Goal: Check status: Check status

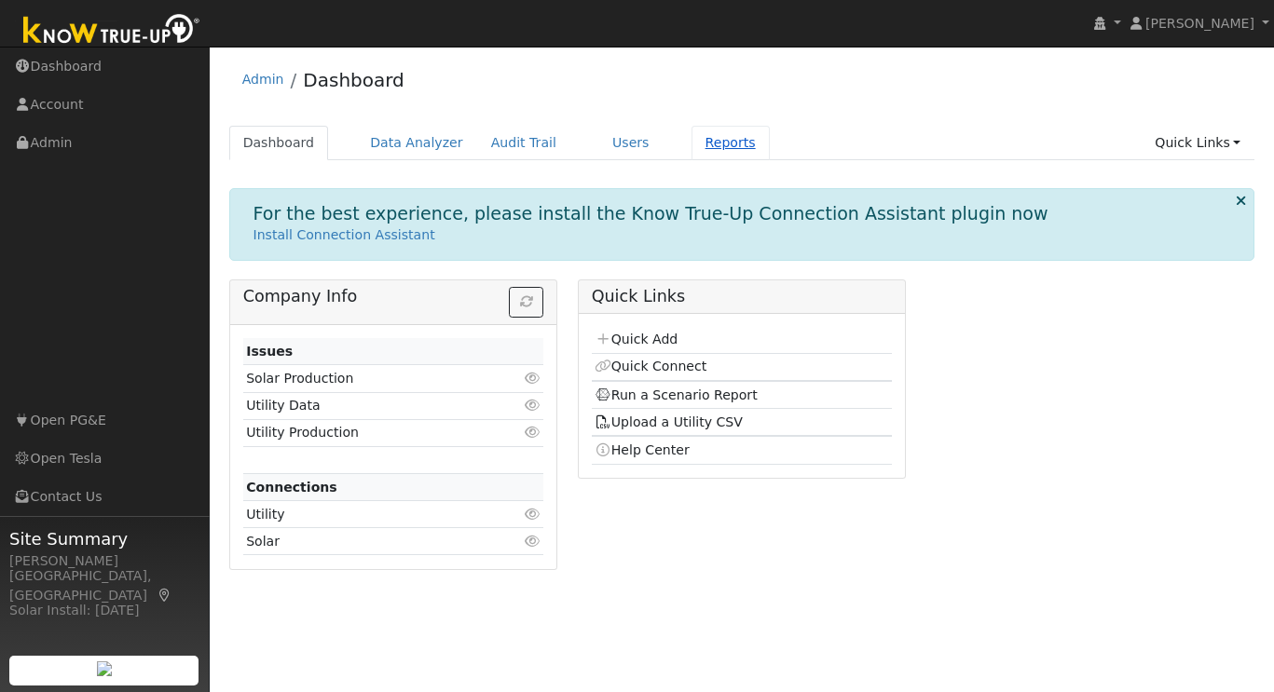
click at [716, 143] on link "Reports" at bounding box center [730, 143] width 78 height 34
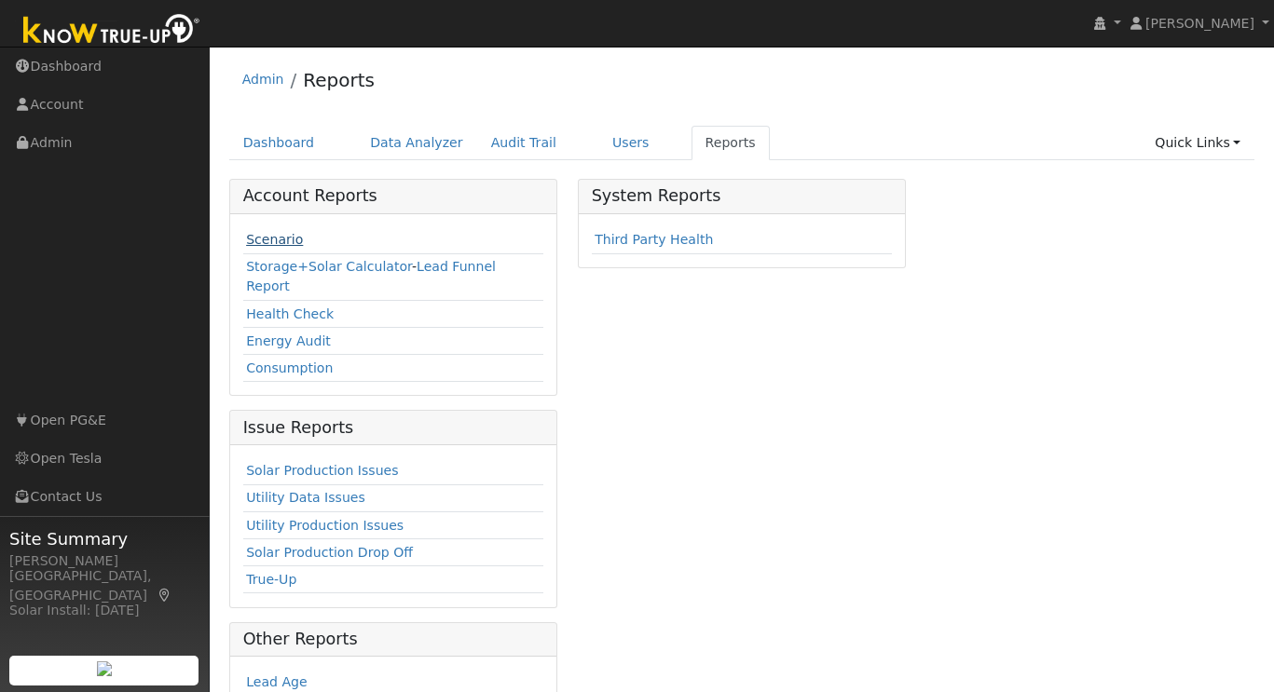
click at [274, 243] on link "Scenario" at bounding box center [274, 239] width 57 height 15
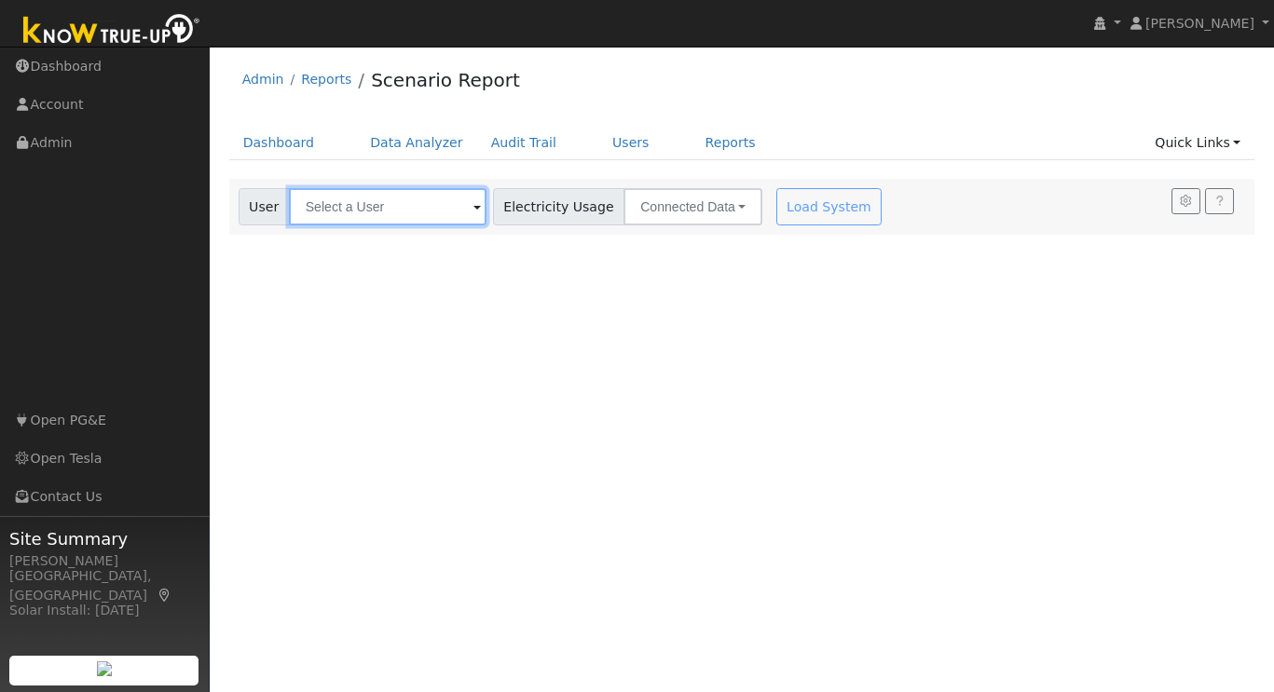
click at [390, 201] on input "text" at bounding box center [388, 206] width 198 height 37
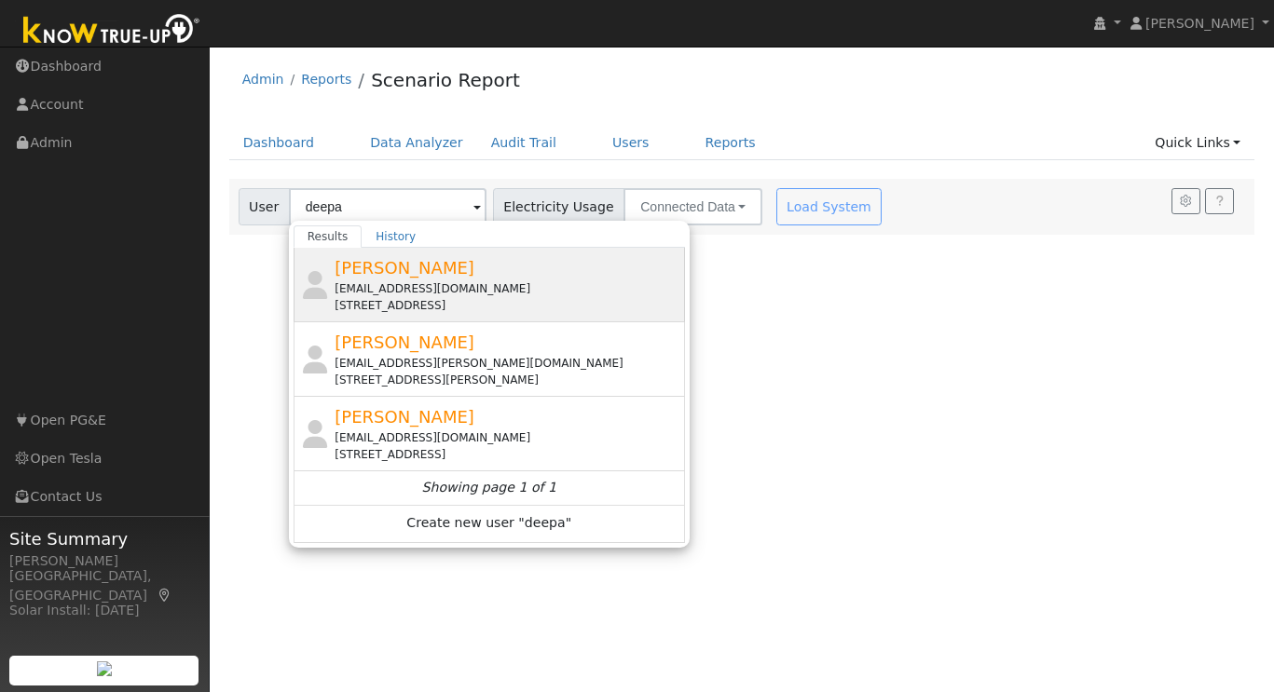
click at [377, 279] on div "Deepa Ankali deepa.ankali@gmail.com 9867 Brunswick Way, San Ramon, CA 94583" at bounding box center [507, 284] width 346 height 59
type input "Deepa Ankali"
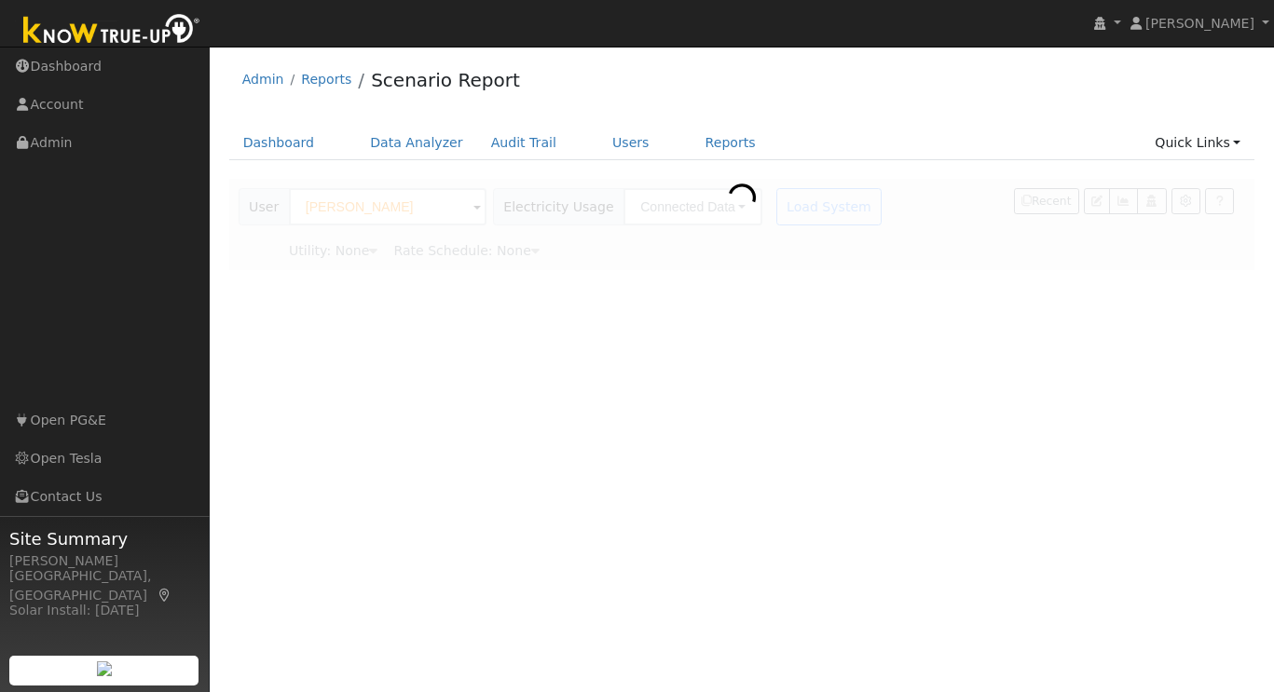
type input "Pacific Gas & Electric"
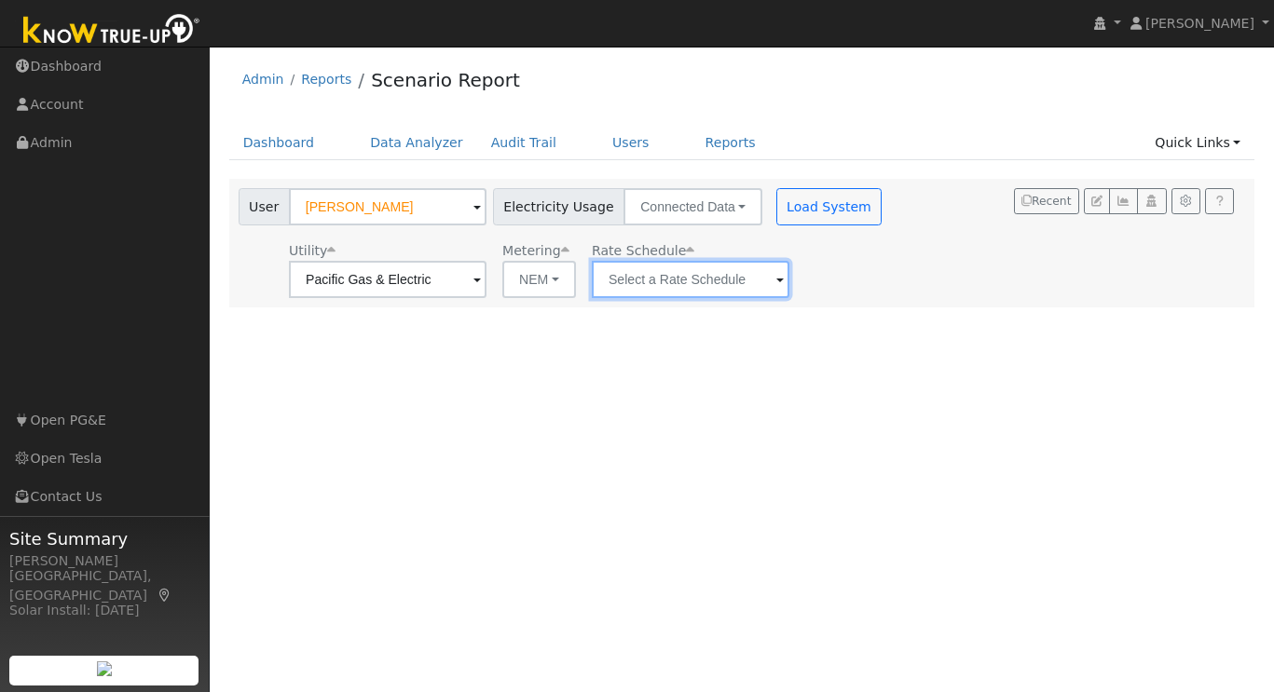
click at [486, 290] on input "text" at bounding box center [388, 279] width 198 height 37
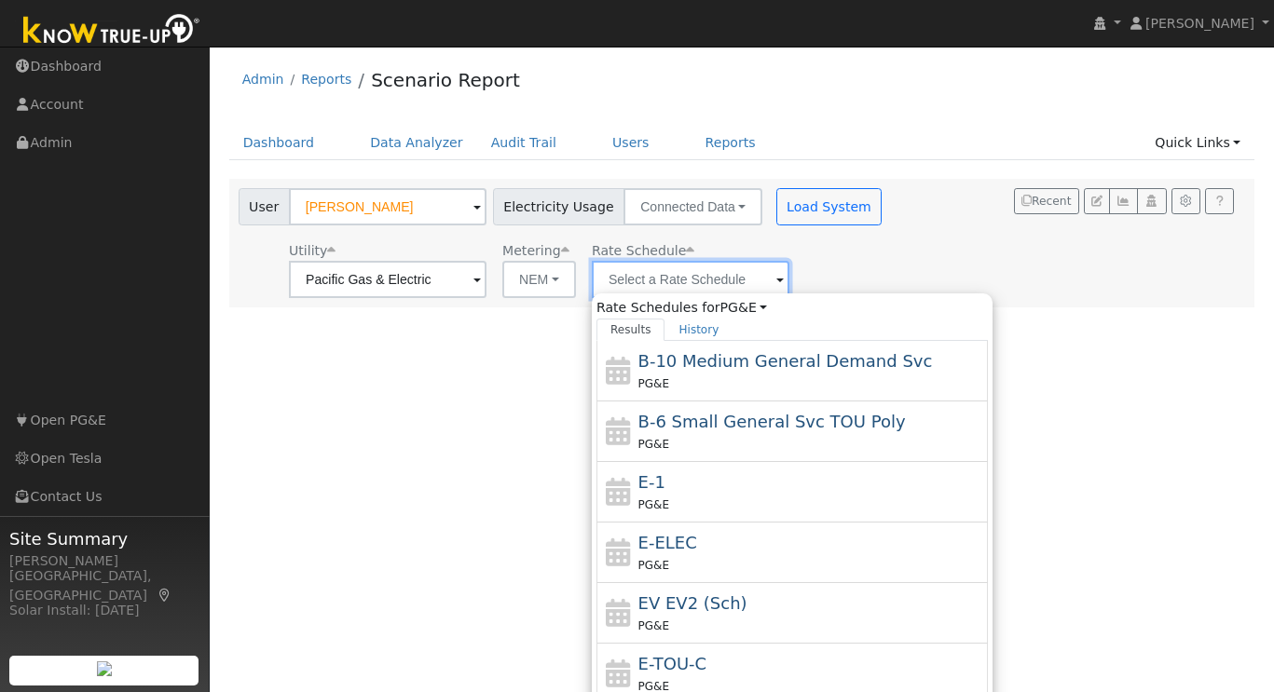
scroll to position [204, 0]
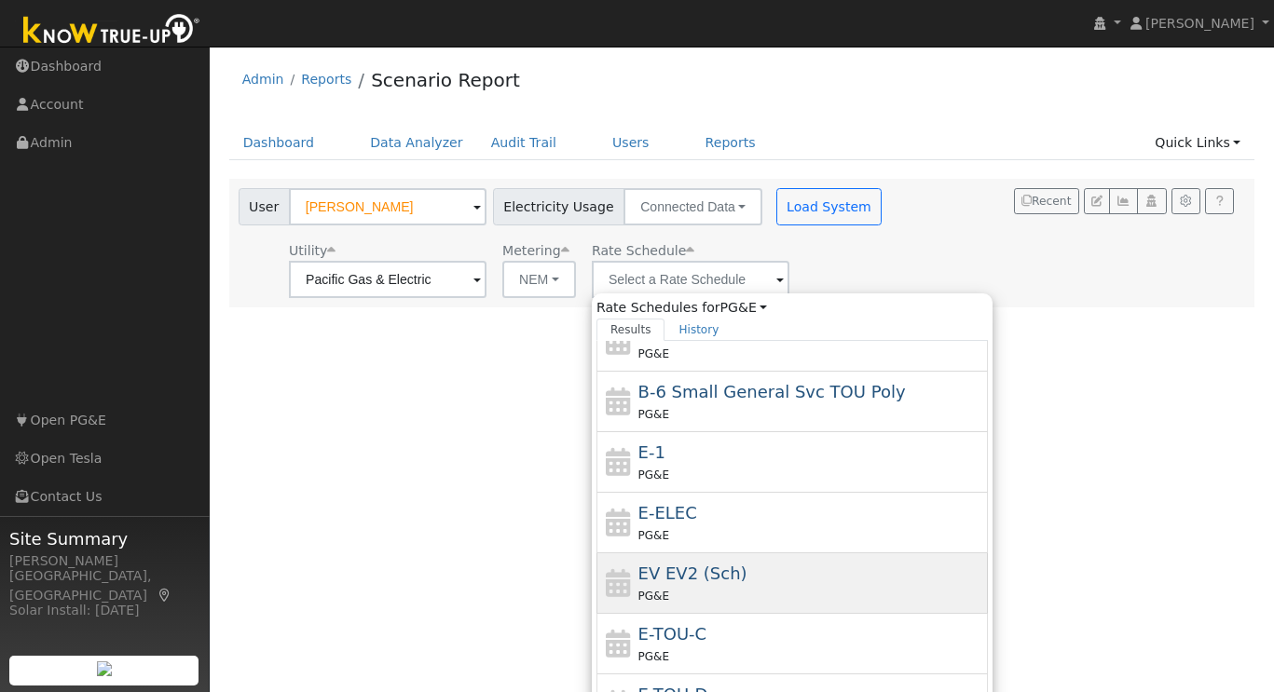
click at [668, 579] on span "EV EV2 (Sch)" at bounding box center [692, 574] width 109 height 20
type input "EV EV2 (Sch)"
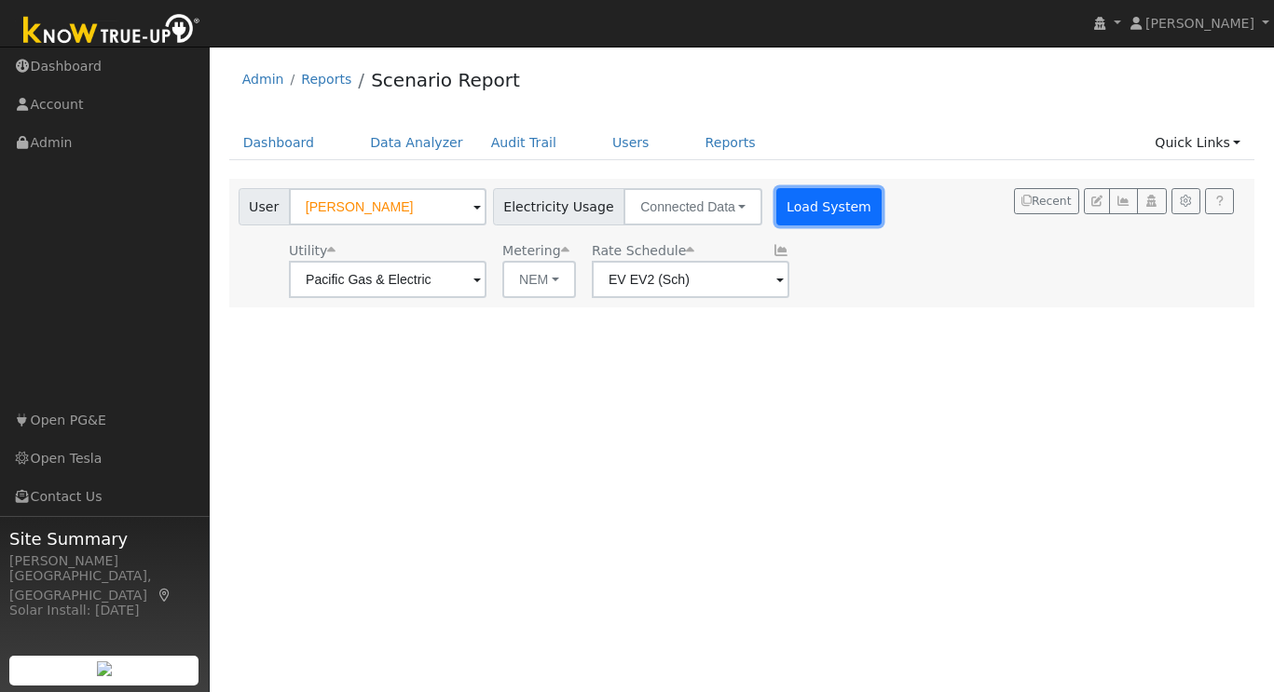
click at [805, 195] on button "Load System" at bounding box center [829, 206] width 106 height 37
